Goal: Answer question/provide support

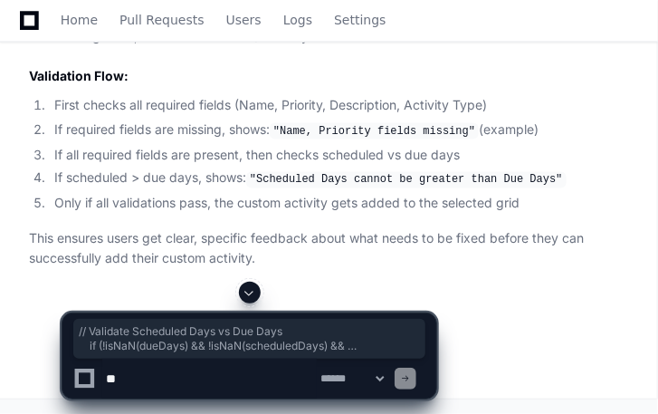
scroll to position [16491, 0]
click at [181, 378] on textarea at bounding box center [209, 378] width 214 height 40
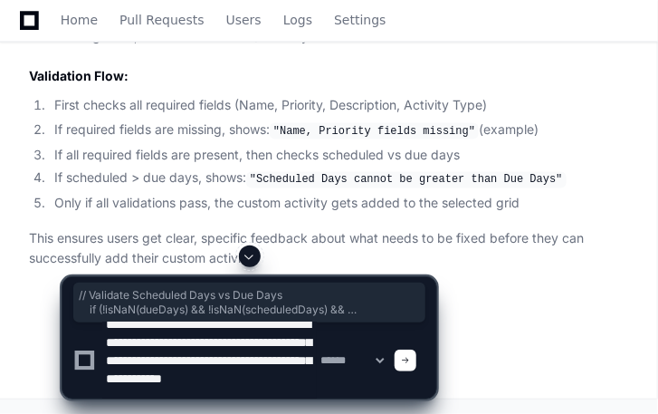
scroll to position [24, 0]
type textarea "**********"
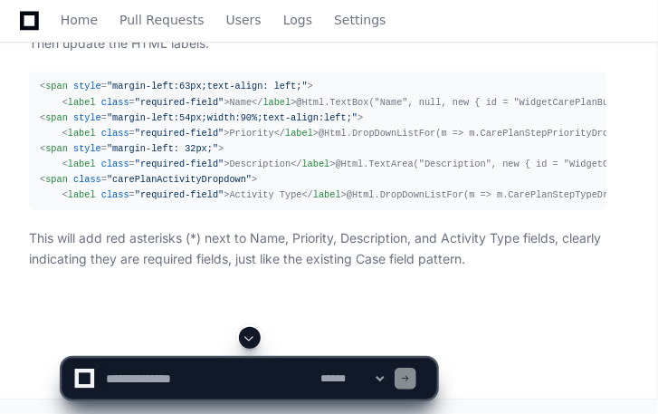
scroll to position [0, 0]
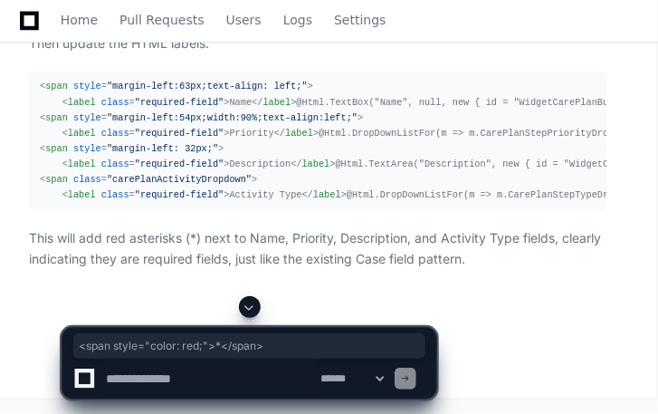
drag, startPoint x: 85, startPoint y: 180, endPoint x: 259, endPoint y: 184, distance: 173.8
copy div "< span style = "color: red;" > * </ span >"
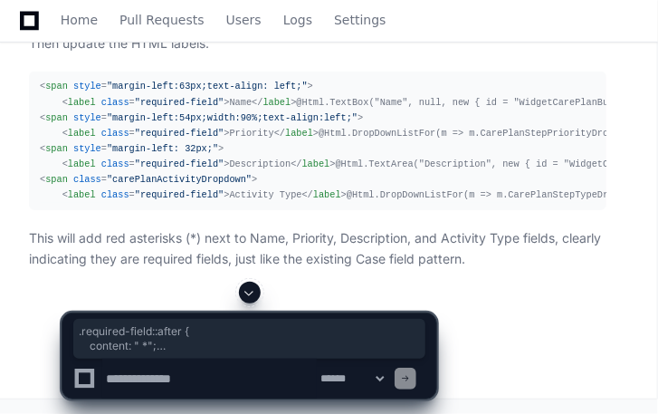
drag, startPoint x: 46, startPoint y: 167, endPoint x: 40, endPoint y: 102, distance: 64.6
copy div ".required-field ::after { content : " *" ; color : red; font-weight : bold; }"
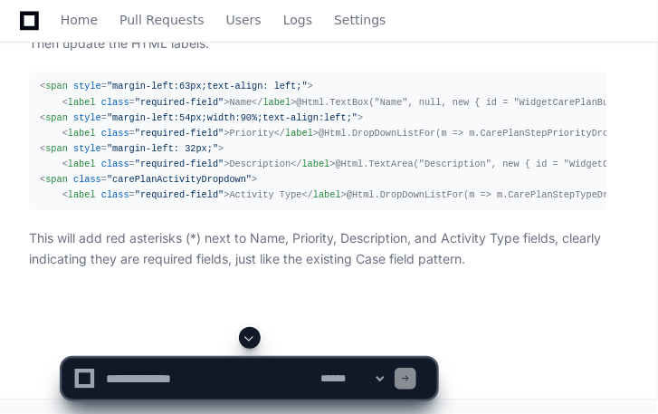
scroll to position [17876, 0]
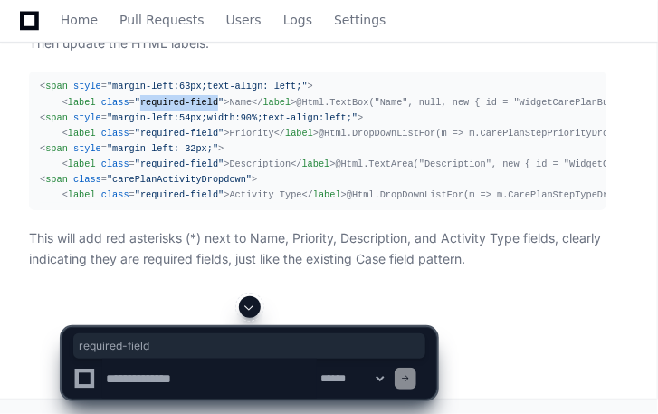
drag, startPoint x: 203, startPoint y: 238, endPoint x: 130, endPoint y: 243, distance: 72.5
click at [135, 108] on span ""required-field"" at bounding box center [180, 102] width 90 height 11
drag, startPoint x: 208, startPoint y: 236, endPoint x: 98, endPoint y: 242, distance: 110.5
click at [98, 108] on span "< label class = "required-field" >" at bounding box center [145, 102] width 167 height 11
copy span "class = "required-field""
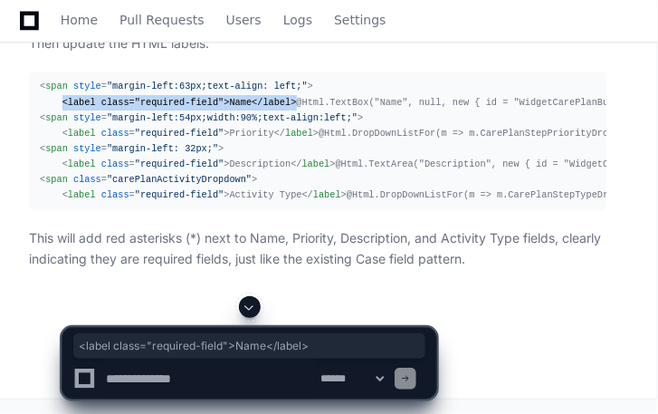
drag, startPoint x: 274, startPoint y: 239, endPoint x: 62, endPoint y: 240, distance: 212.7
click at [62, 203] on div "< span style = "margin-left:63px;text-align: left;" > < label class = "required…" at bounding box center [318, 141] width 556 height 124
copy div "< label class = "required-field" > Name </ label >"
